Goal: Information Seeking & Learning: Learn about a topic

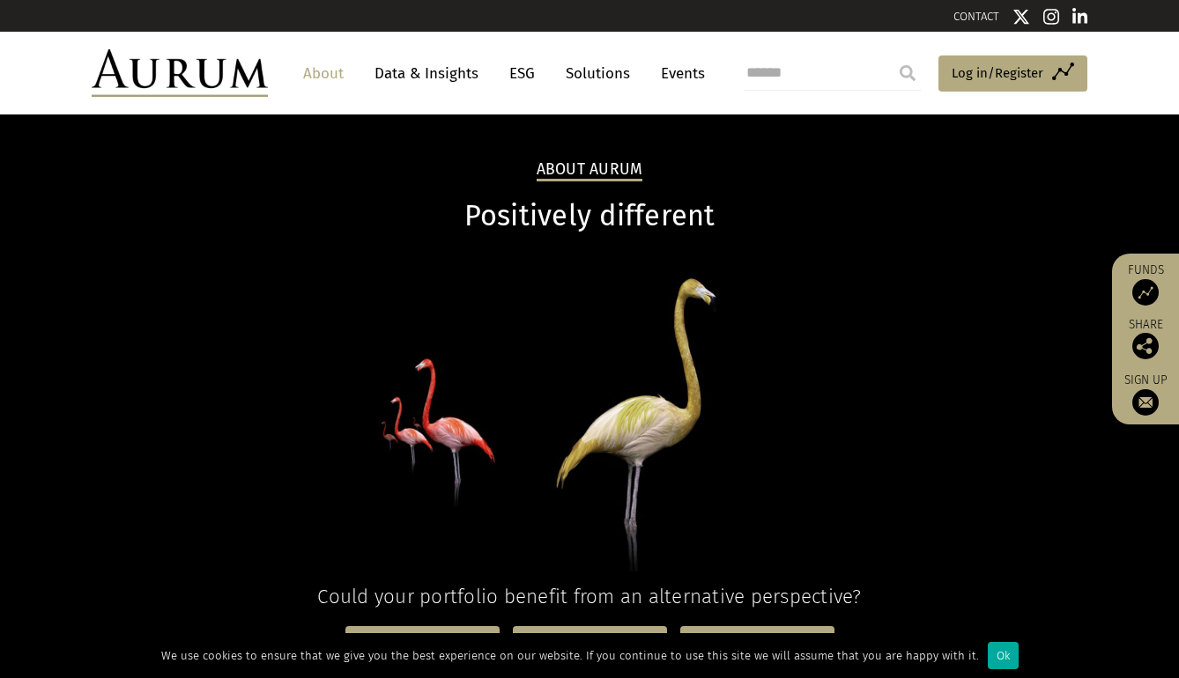
click at [523, 69] on link "ESG" at bounding box center [521, 73] width 43 height 33
click at [523, 72] on link "ESG" at bounding box center [521, 73] width 43 height 33
click at [523, 71] on link "ESG" at bounding box center [521, 73] width 43 height 33
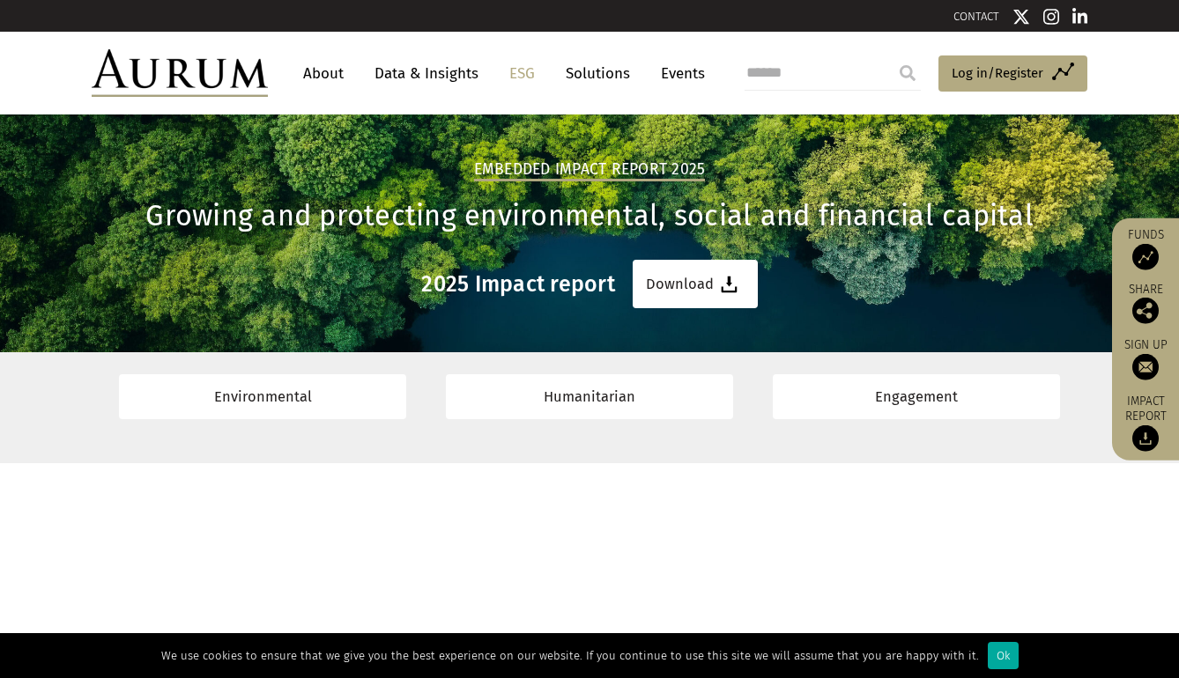
click at [971, 18] on link "CONTACT" at bounding box center [976, 16] width 46 height 13
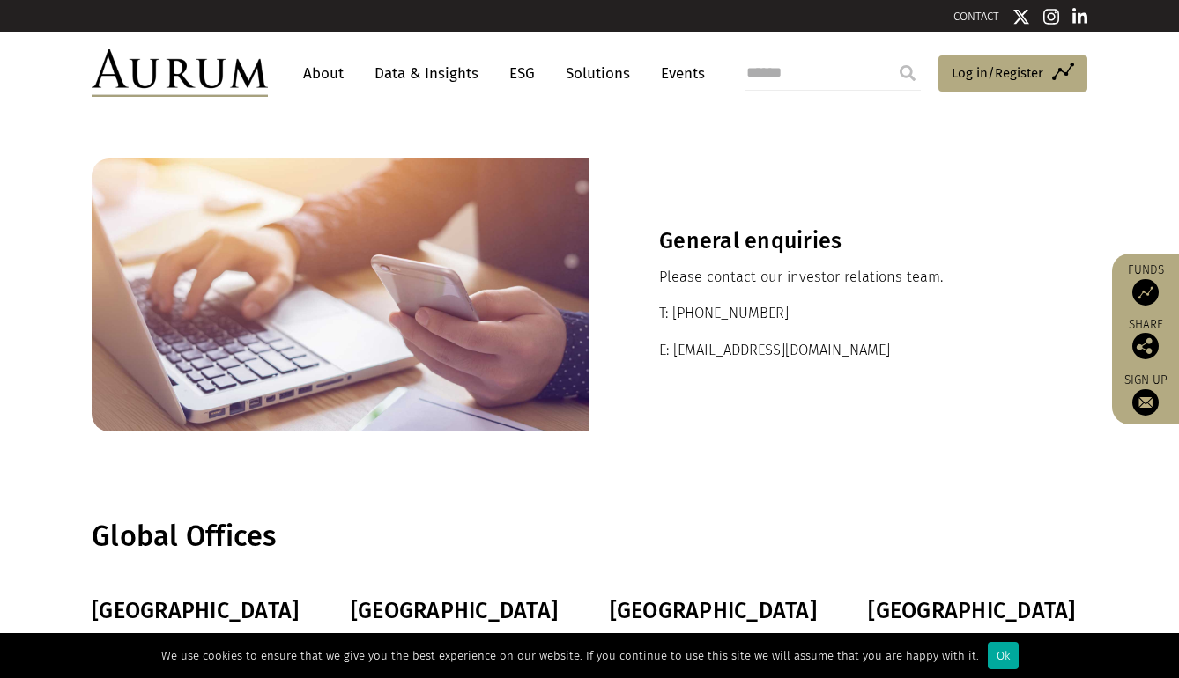
click at [681, 71] on link "Events" at bounding box center [678, 73] width 53 height 33
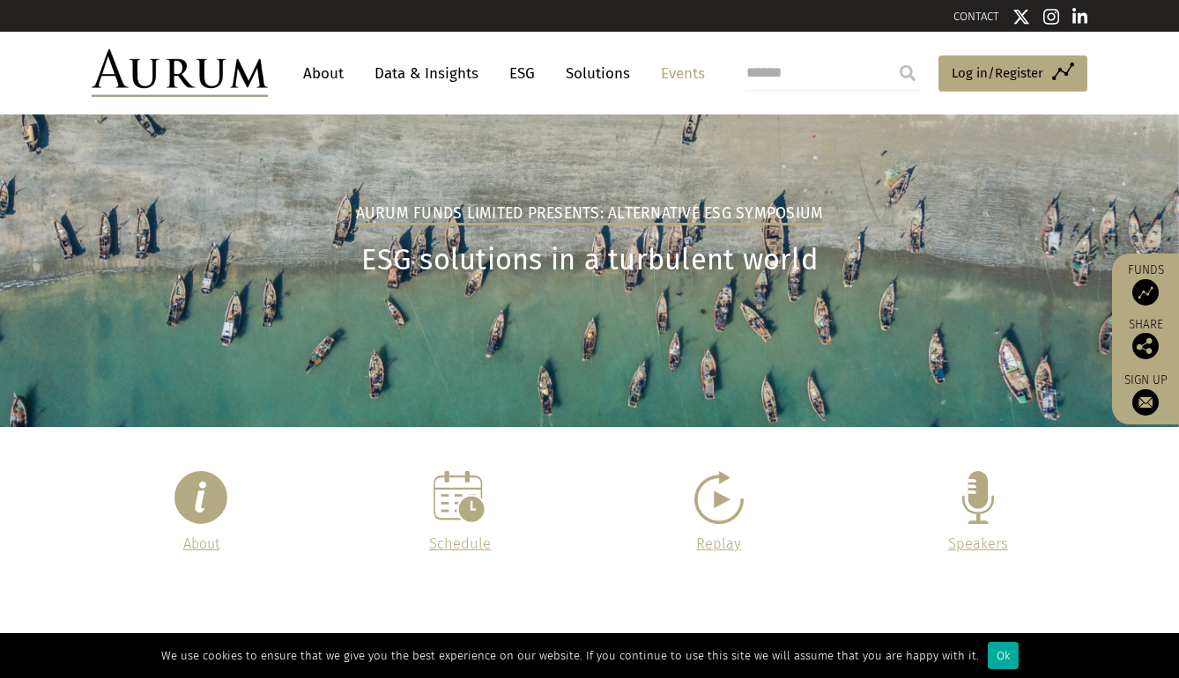
click at [595, 68] on link "Solutions" at bounding box center [598, 73] width 82 height 33
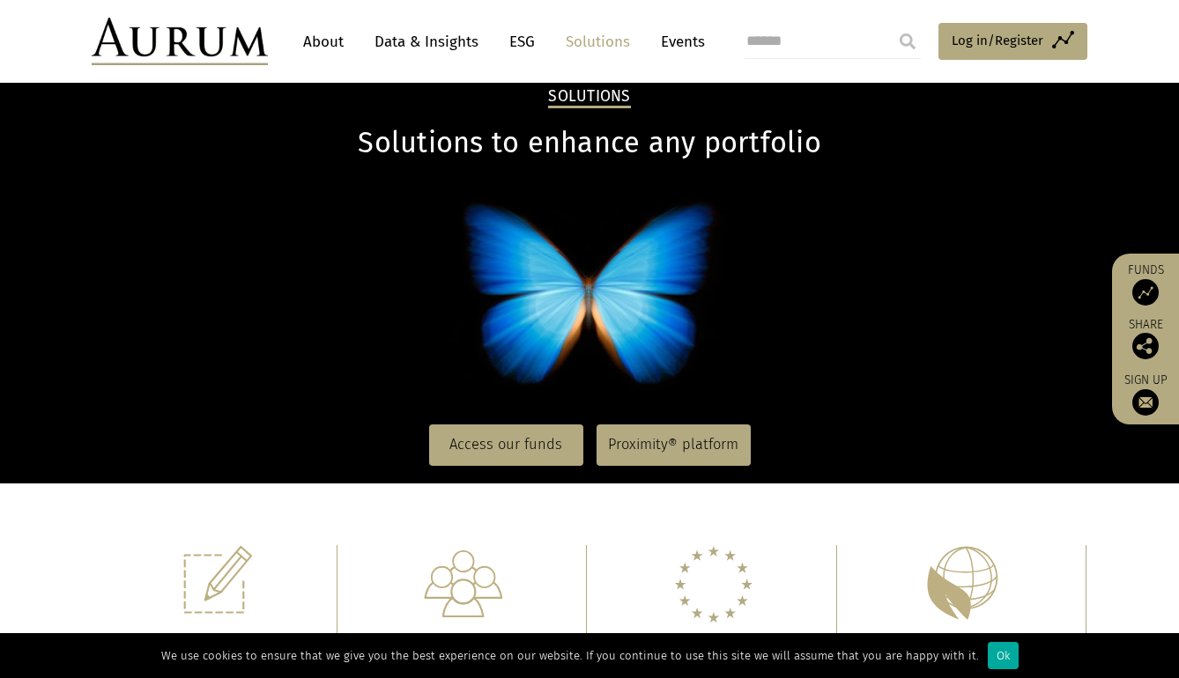
scroll to position [70, 0]
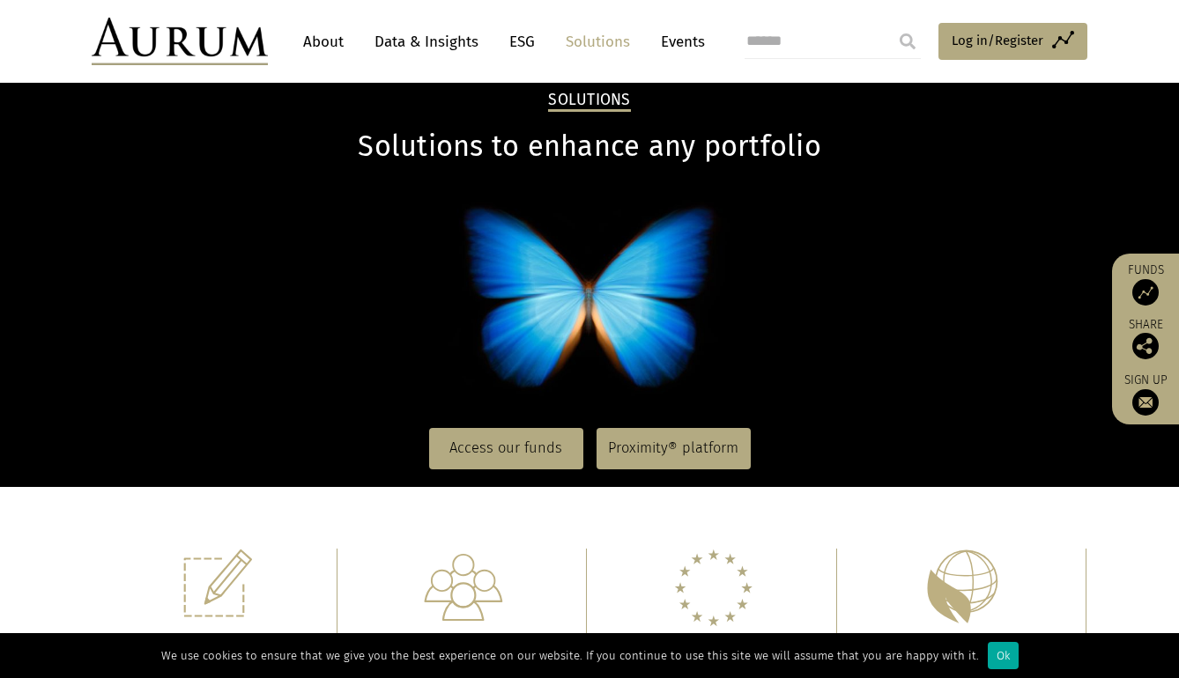
click at [524, 40] on link "ESG" at bounding box center [521, 42] width 43 height 33
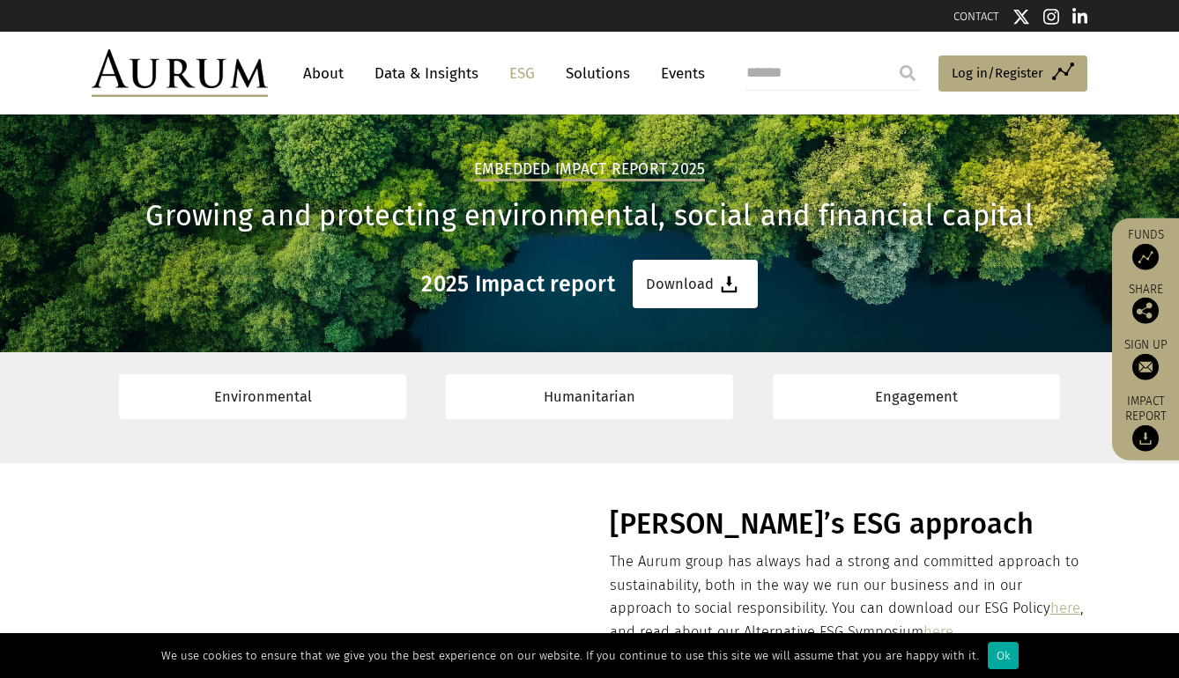
click at [336, 72] on link "About" at bounding box center [323, 73] width 58 height 33
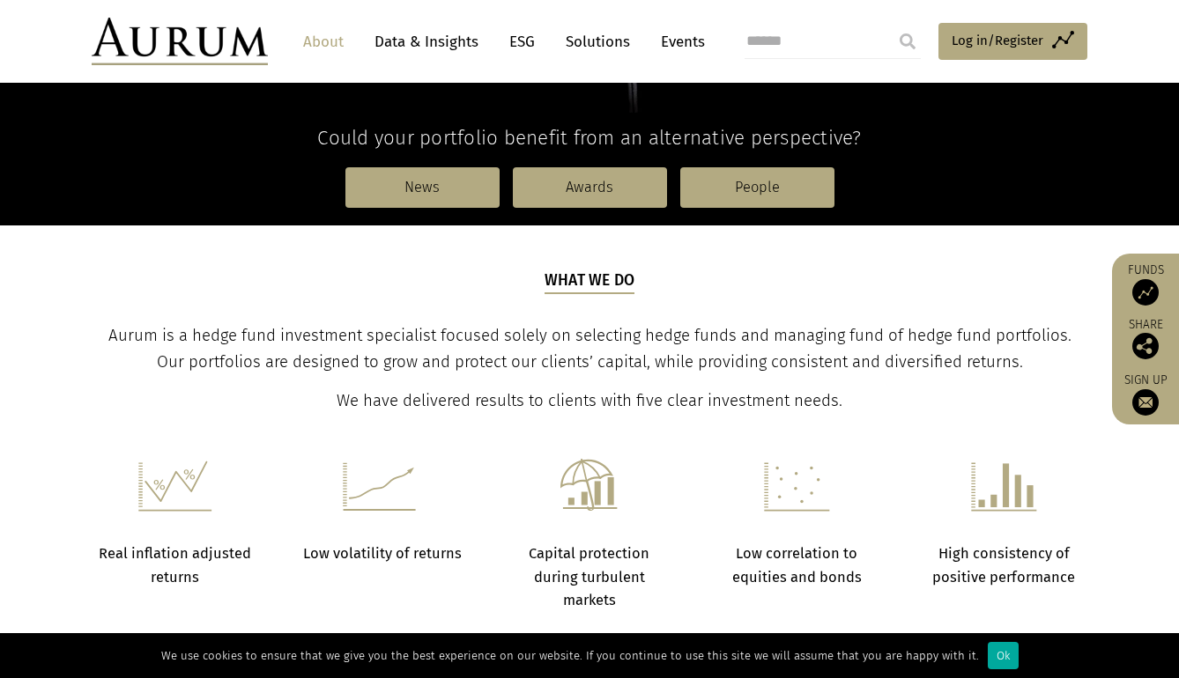
scroll to position [461, 0]
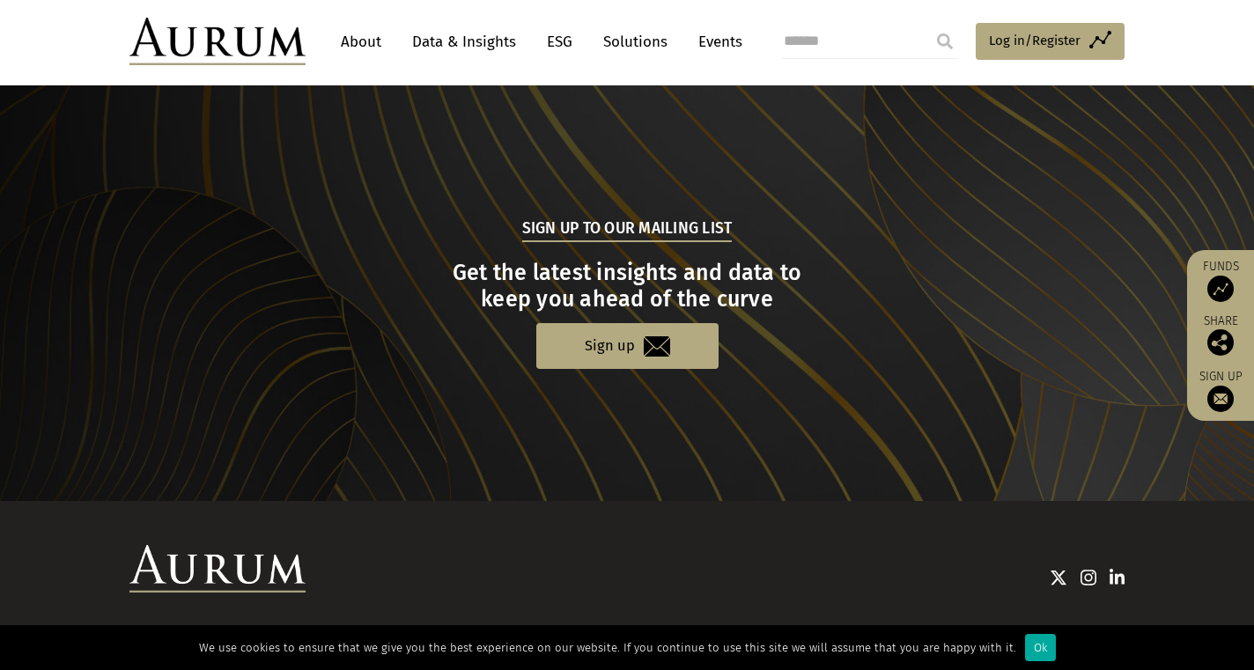
scroll to position [1654, 0]
